Goal: Complete application form

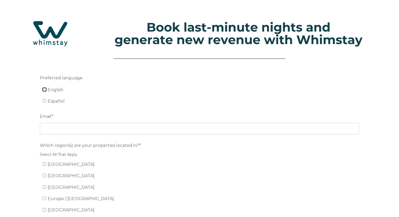
click at [44, 89] on input "English" at bounding box center [44, 89] width 3 height 3
checkbox input "true"
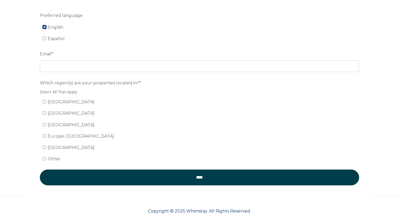
scroll to position [73, 0]
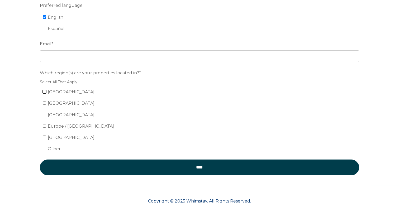
click at [43, 91] on input "[GEOGRAPHIC_DATA]" at bounding box center [44, 91] width 3 height 3
checkbox input "true"
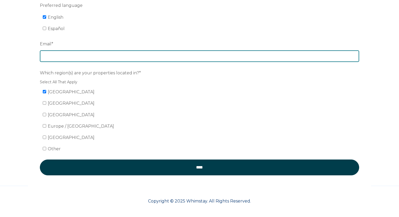
click at [62, 56] on input "Email *" at bounding box center [200, 56] width 320 height 12
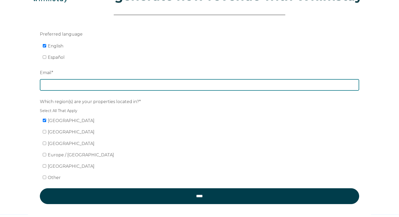
scroll to position [0, 0]
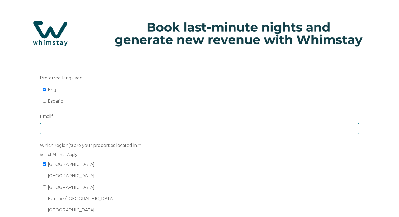
click at [217, 127] on input "Email *" at bounding box center [200, 129] width 320 height 12
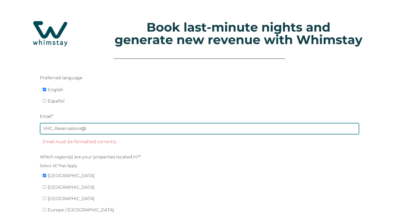
paste input "vhc_reservations@ vacationhomescollection.com"
click at [102, 129] on input "VHC_Reservations@vhc_reservations@ vacationhomescollection.com" at bounding box center [200, 129] width 320 height 12
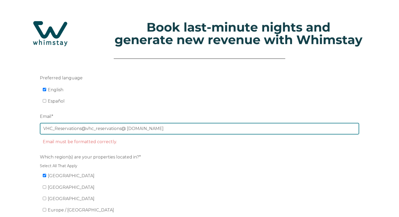
paste input "email"
click at [167, 130] on input "vhc_reservations@ vacationhomescollection.com" at bounding box center [200, 129] width 320 height 12
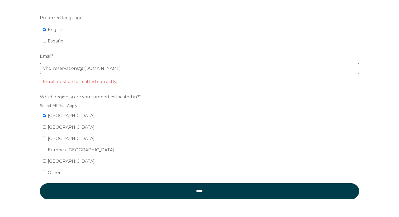
scroll to position [67, 0]
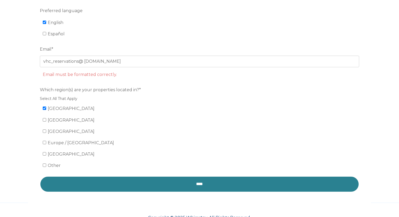
click at [168, 181] on input "****" at bounding box center [200, 184] width 320 height 16
click at [200, 186] on input "****" at bounding box center [200, 184] width 320 height 16
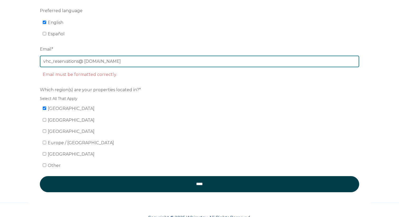
click at [176, 63] on input "vhc_reservations@ vacationhomescollection.com" at bounding box center [200, 62] width 320 height 12
click at [84, 62] on input "vhc_reservations@ vacationhomescollection.com" at bounding box center [200, 62] width 320 height 12
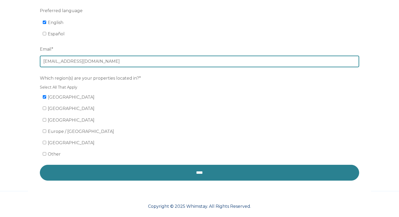
type input "[EMAIL_ADDRESS][DOMAIN_NAME]"
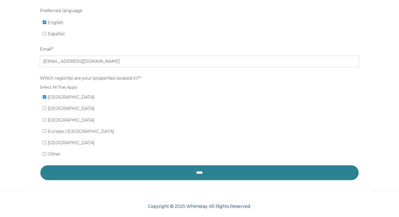
click at [152, 171] on input "****" at bounding box center [200, 173] width 320 height 16
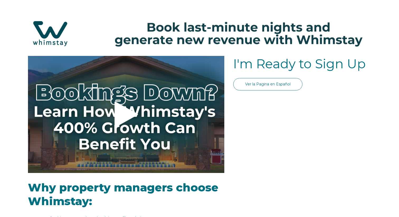
select select "US"
select select "Standard"
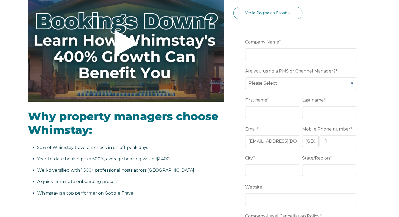
scroll to position [115, 0]
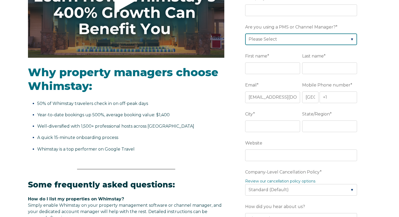
click at [305, 40] on select "Please Select Barefoot BookingPal Boost Brightside CiiRUS Escapia Guesty Hostaw…" at bounding box center [301, 40] width 112 height 12
select select "Track"
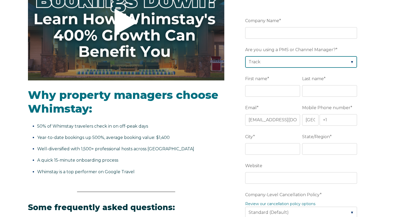
scroll to position [93, 0]
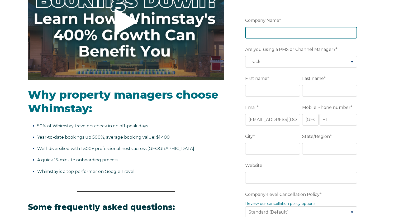
click at [259, 33] on input "Company Name *" at bounding box center [301, 33] width 112 height 12
type input "Vacation Homes Collection"
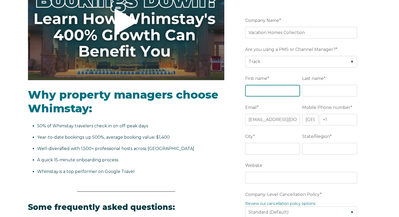
click at [284, 93] on input "First name *" at bounding box center [272, 91] width 55 height 12
type input "[PERSON_NAME]"
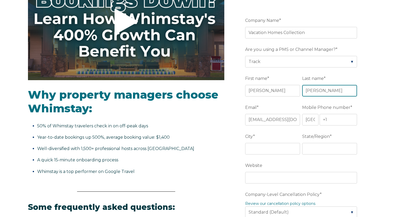
type input "[PERSON_NAME]"
click at [259, 103] on label "Email *" at bounding box center [273, 108] width 57 height 10
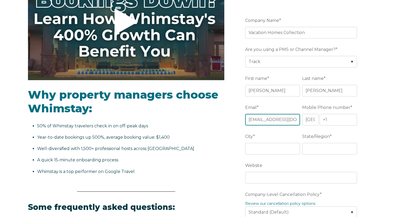
click at [259, 114] on input "[EMAIL_ADDRESS][DOMAIN_NAME]" at bounding box center [272, 120] width 55 height 12
click at [382, 60] on div "Video player - SSOB Pitch Vid Thumbnail - Click to play video Why property mana…" at bounding box center [199, 214] width 399 height 503
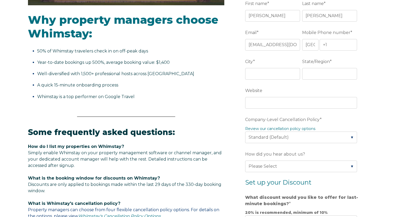
scroll to position [170, 0]
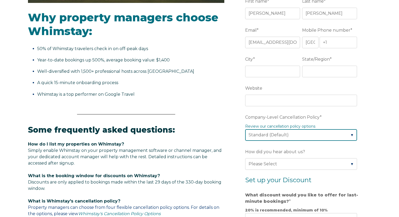
click at [309, 134] on select "Please Select Partial Standard (Default) Moderate Strict" at bounding box center [301, 135] width 112 height 12
click at [309, 135] on select "Please Select Partial Standard (Default) Moderate Strict" at bounding box center [301, 135] width 112 height 12
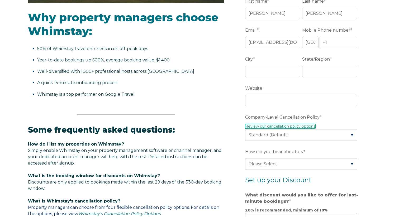
click at [306, 128] on link "Review our cancellation policy options" at bounding box center [280, 126] width 70 height 5
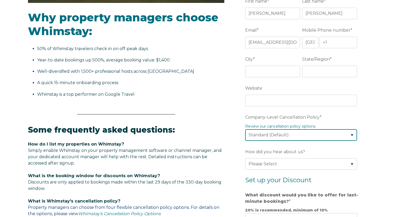
click at [273, 136] on select "Please Select Partial Standard (Default) Moderate Strict" at bounding box center [301, 135] width 112 height 12
select select "Moderate"
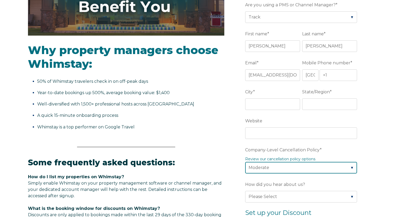
scroll to position [133, 0]
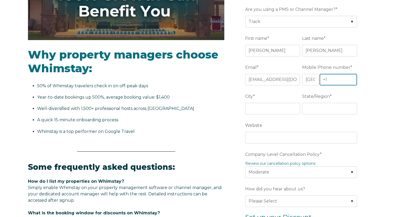
click at [335, 79] on input "+1" at bounding box center [339, 80] width 38 height 12
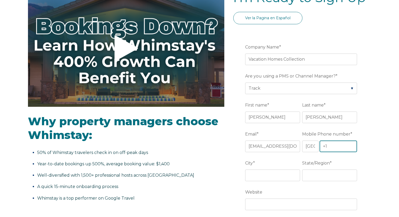
scroll to position [68, 0]
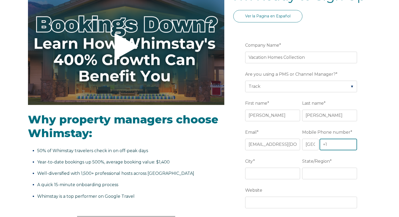
click at [327, 143] on input "+1" at bounding box center [339, 145] width 38 height 12
paste input "[PHONE_NUMBER]"
type input "[PHONE_NUMBER]"
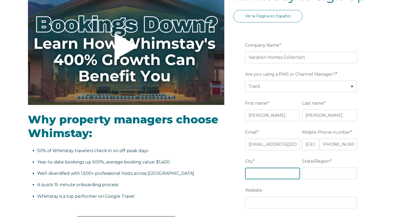
scroll to position [0, 0]
click at [279, 170] on input "City *" at bounding box center [272, 174] width 55 height 12
type input "Gulf Shores"
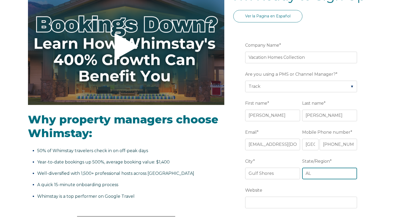
type input "AL"
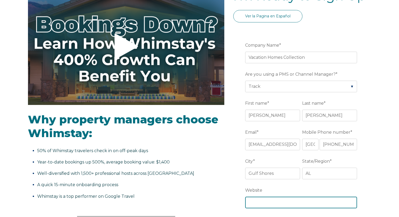
click at [257, 201] on input "Website" at bounding box center [301, 203] width 112 height 12
click at [269, 204] on input "Website" at bounding box center [301, 203] width 112 height 12
paste input "[URL][DOMAIN_NAME]"
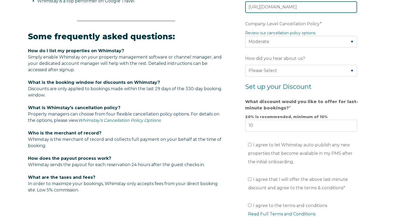
scroll to position [266, 0]
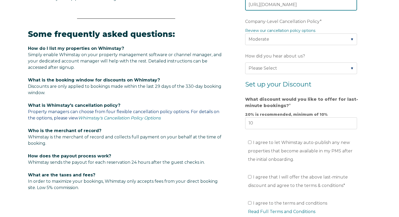
type input "[URL][DOMAIN_NAME]"
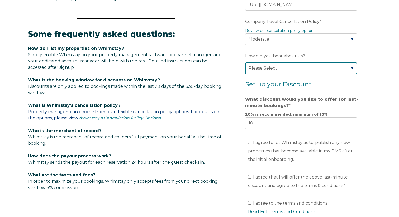
click at [262, 68] on select "Please Select Found Whimstay through a Google search Direct outreach from a Whi…" at bounding box center [301, 69] width 112 height 12
select select "Other"
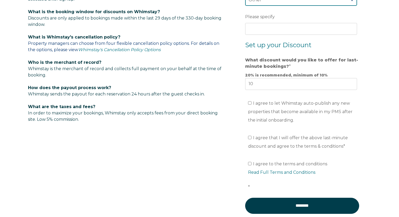
scroll to position [362, 0]
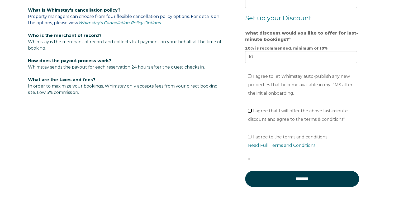
click at [249, 112] on input "I agree that I will offer the above last-minute discount and agree to the terms…" at bounding box center [249, 110] width 3 height 3
checkbox input "true"
click at [252, 140] on label "I agree to the terms and conditions Read Full Terms and Conditions *" at bounding box center [304, 149] width 112 height 28
click at [252, 139] on input "I agree to the terms and conditions Read Full Terms and Conditions *" at bounding box center [249, 136] width 3 height 3
checkbox input "true"
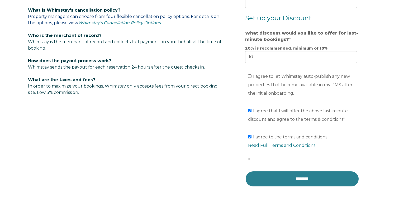
click at [307, 177] on input "********" at bounding box center [302, 179] width 114 height 16
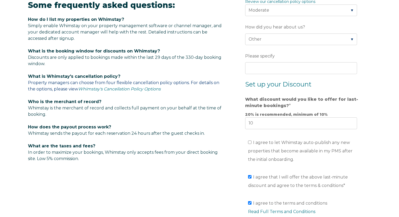
scroll to position [275, 0]
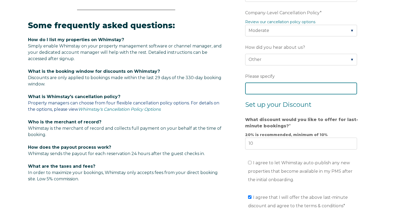
click at [266, 88] on input "Please specify" at bounding box center [301, 89] width 112 height 12
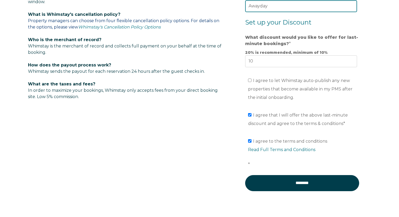
scroll to position [402, 0]
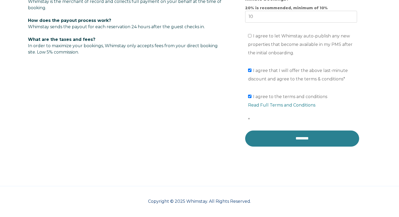
type input "Awayday"
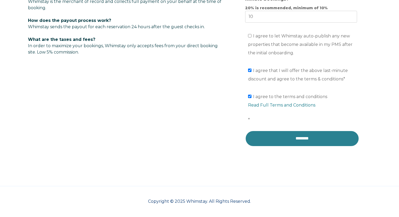
click at [295, 139] on input "********" at bounding box center [302, 139] width 114 height 16
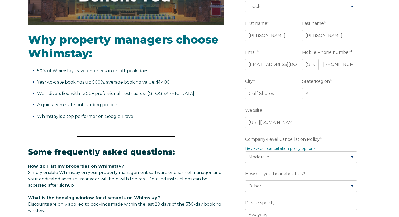
scroll to position [126, 0]
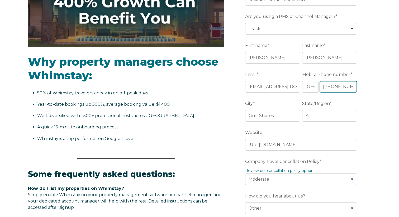
click at [346, 87] on input "[PHONE_NUMBER]" at bounding box center [339, 87] width 38 height 12
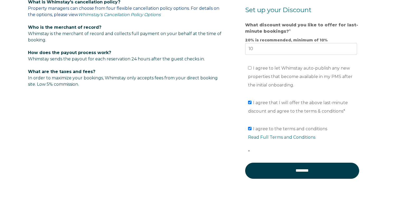
scroll to position [377, 0]
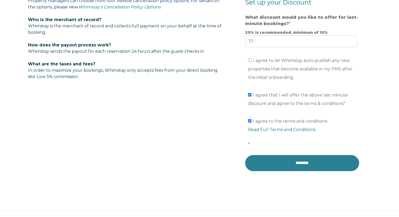
type input "[PHONE_NUMBER]"
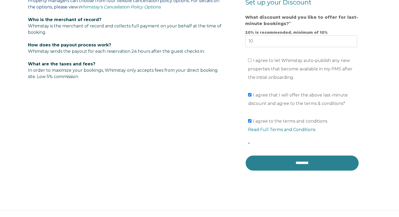
click at [298, 162] on input "********" at bounding box center [302, 163] width 114 height 16
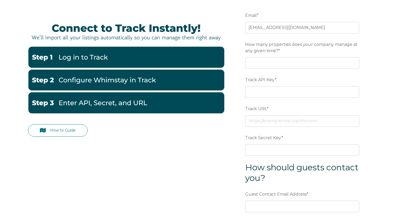
scroll to position [58, 0]
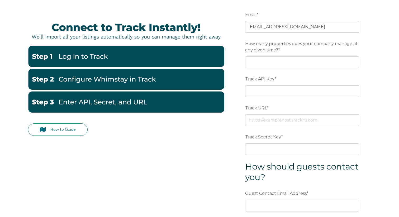
click at [104, 53] on img at bounding box center [126, 56] width 196 height 21
click at [78, 63] on img at bounding box center [126, 56] width 196 height 21
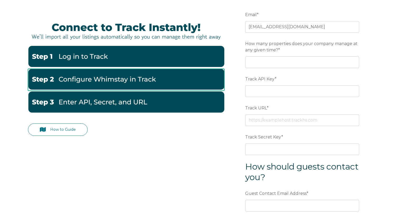
click at [81, 85] on img at bounding box center [126, 79] width 196 height 21
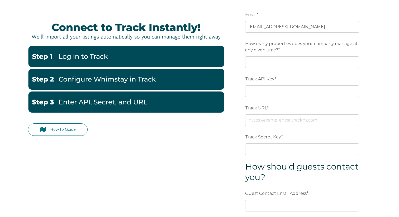
click at [110, 52] on img at bounding box center [126, 56] width 196 height 21
click at [99, 59] on img at bounding box center [126, 56] width 196 height 21
